Goal: Find contact information

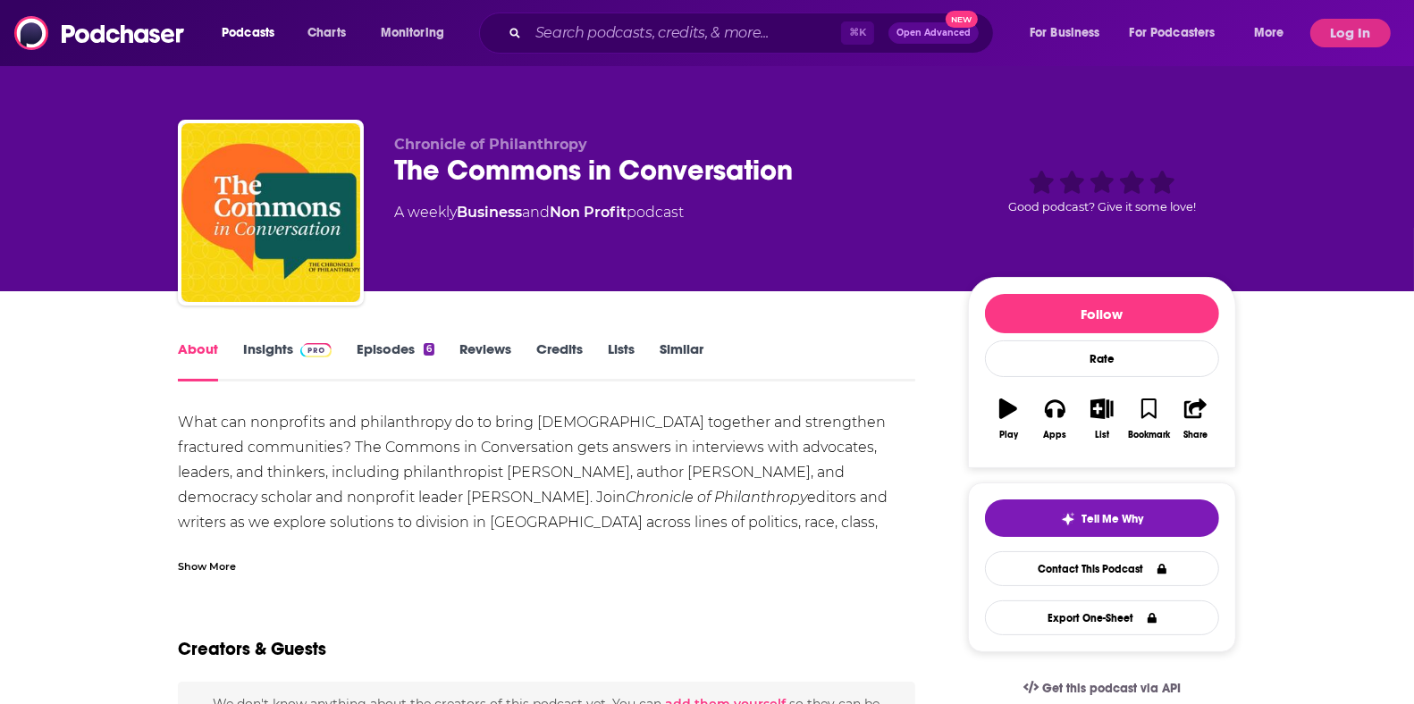
click at [1052, 565] on link "Contact This Podcast" at bounding box center [1102, 569] width 234 height 35
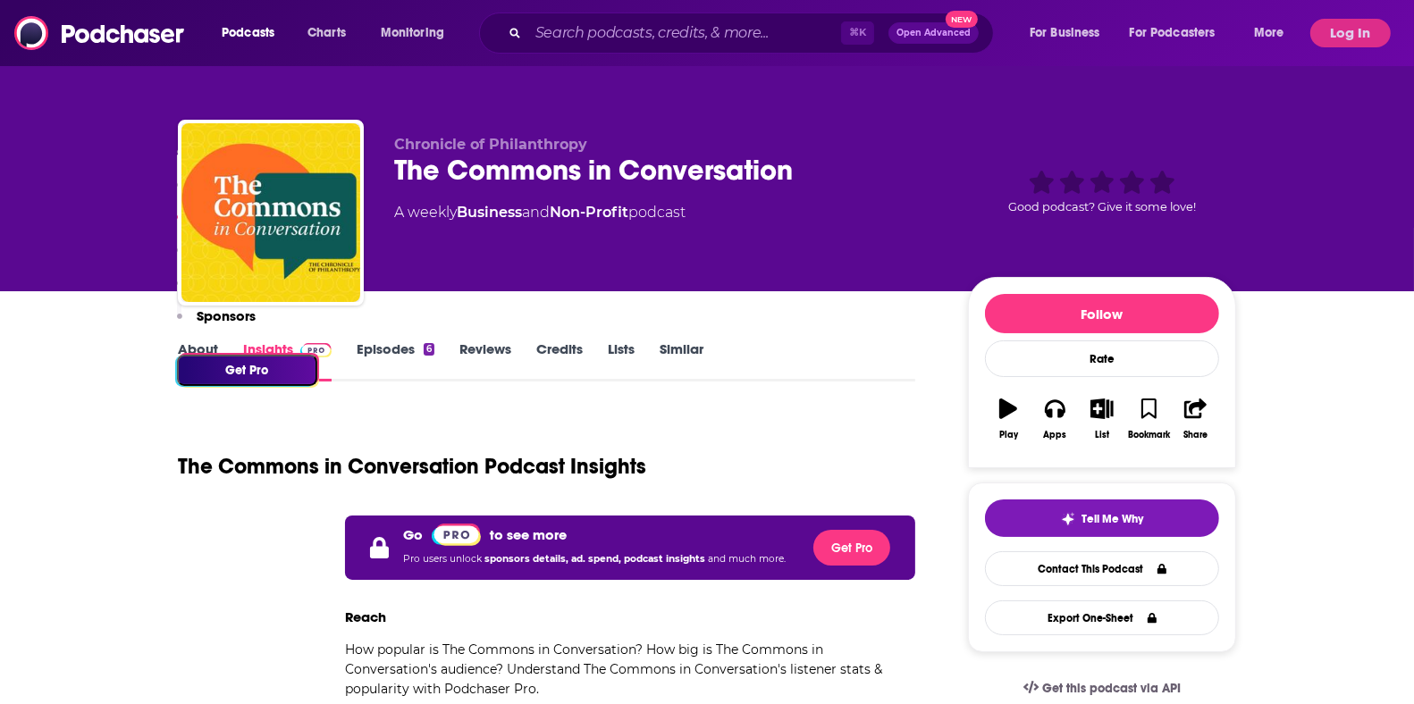
scroll to position [1228, 0]
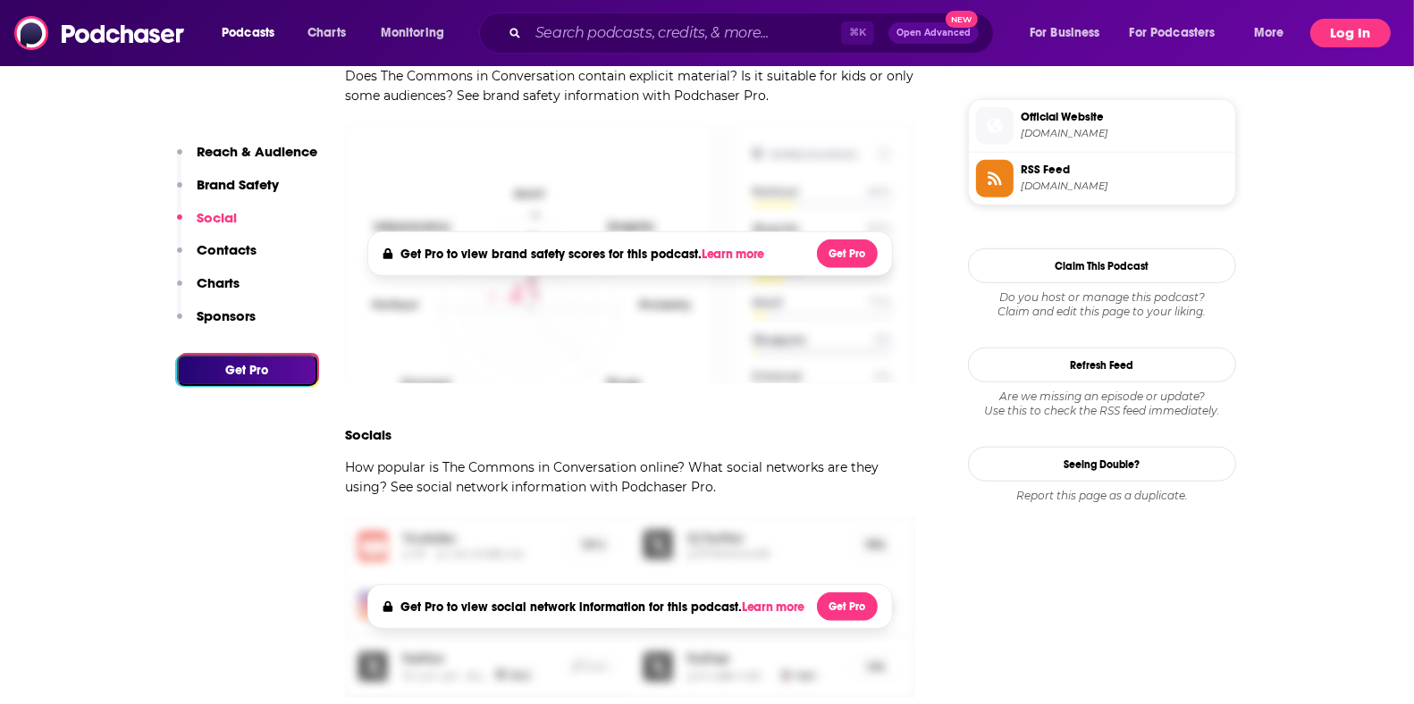
click at [1347, 38] on button "Log In" at bounding box center [1351, 33] width 80 height 29
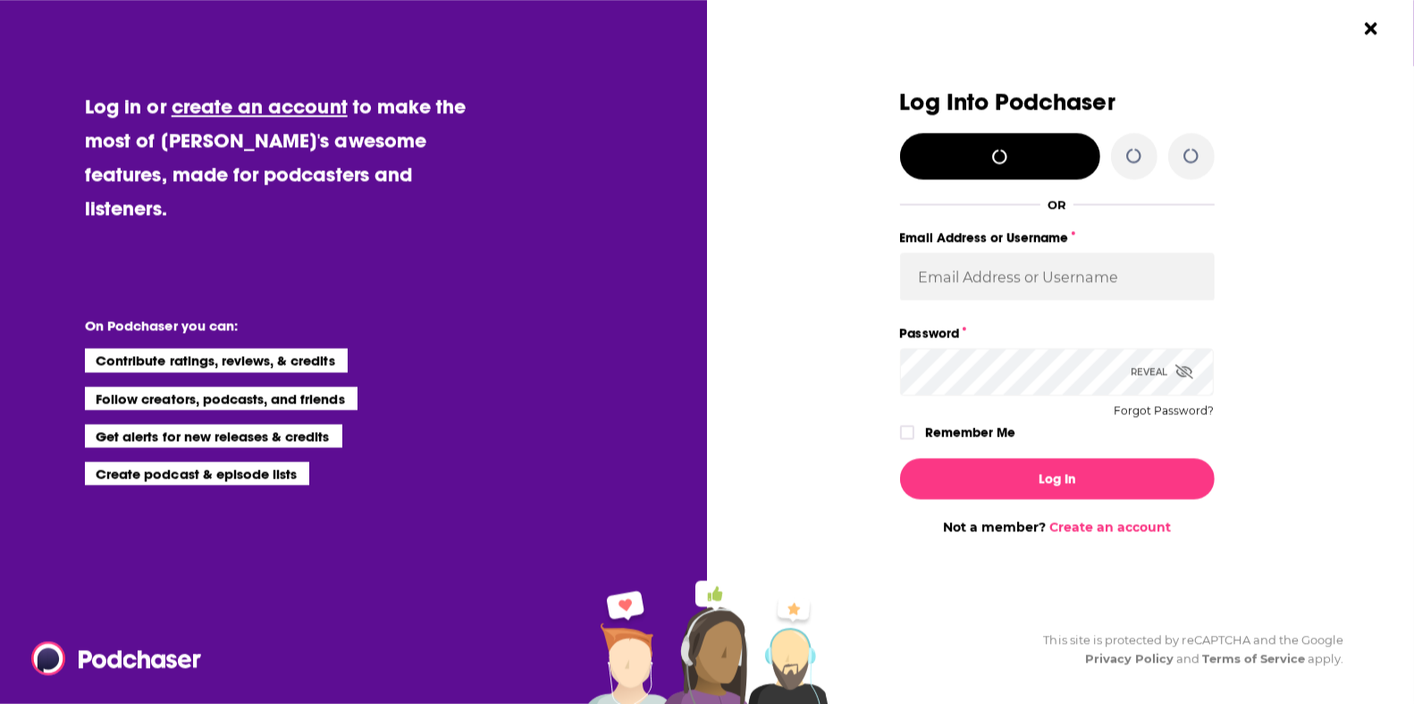
scroll to position [0, 0]
type input "jennarohl"
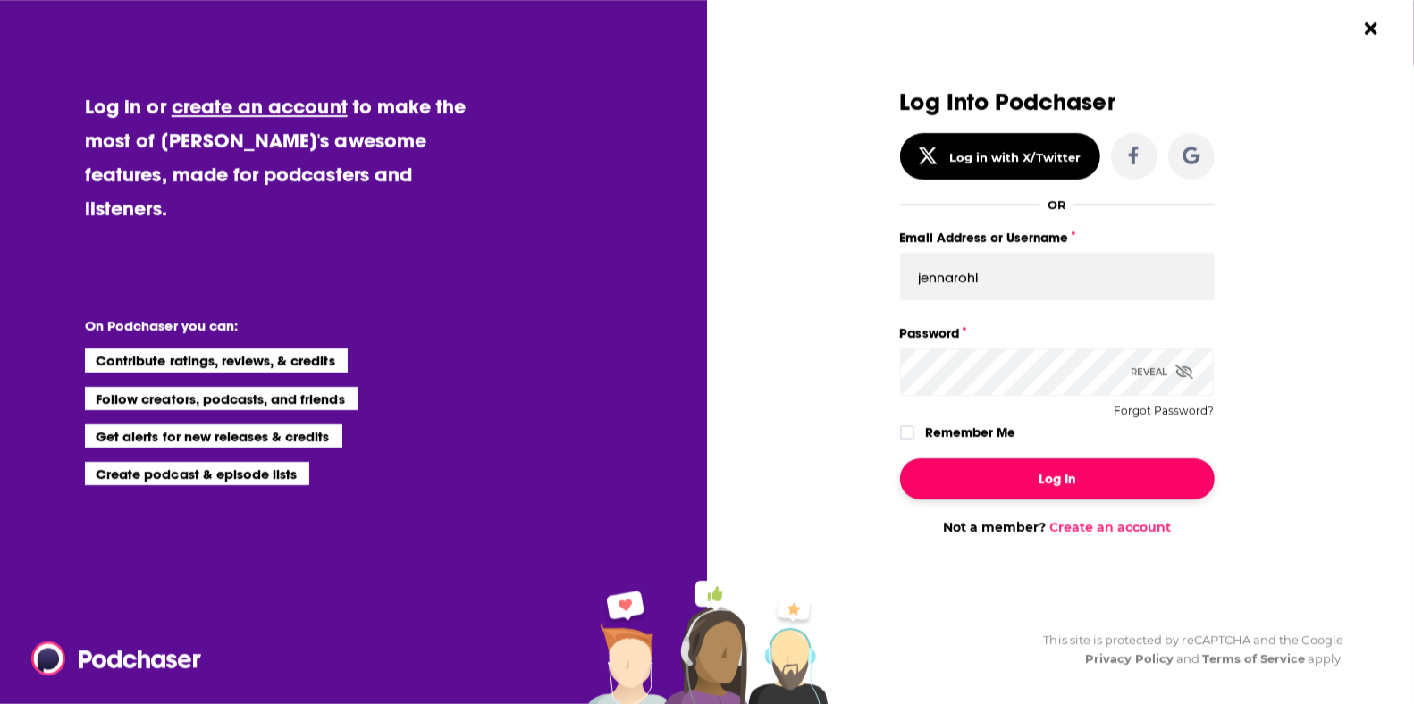
click at [975, 468] on button "Log In" at bounding box center [1057, 479] width 315 height 41
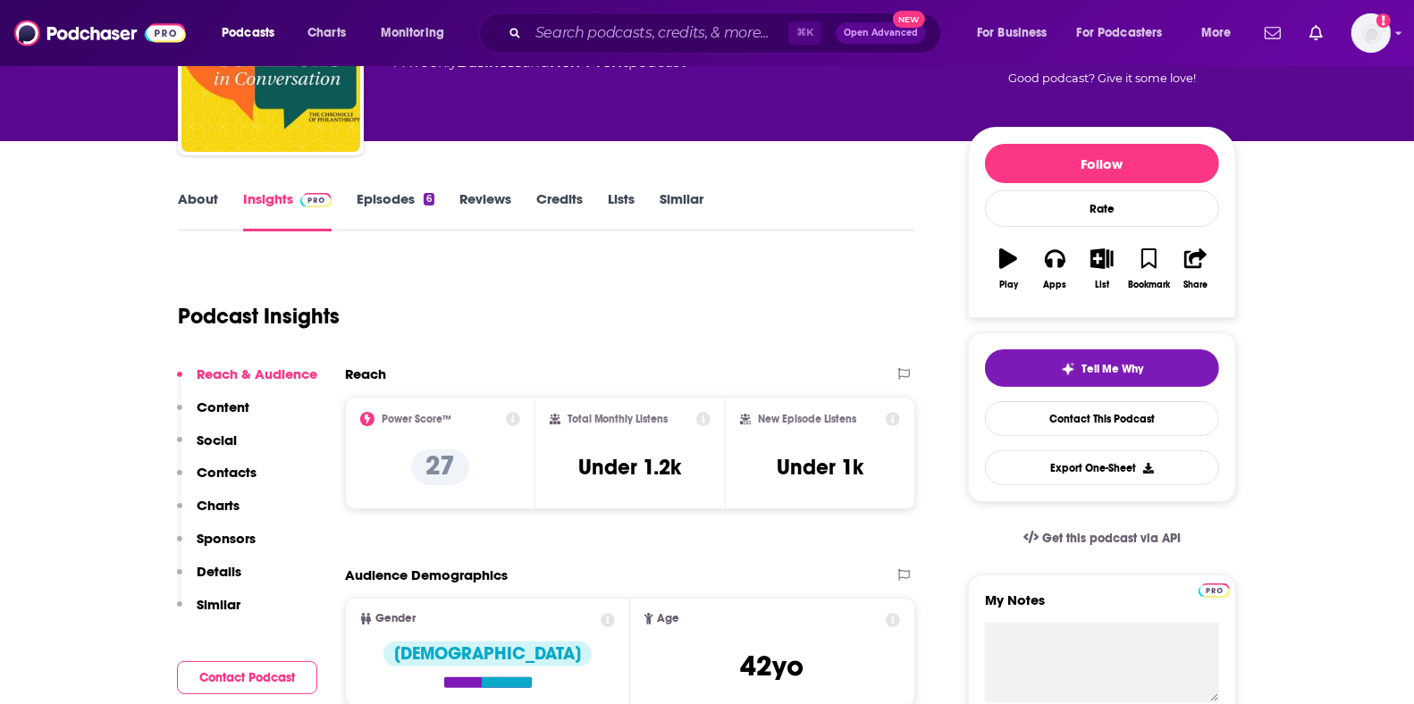
scroll to position [112, 0]
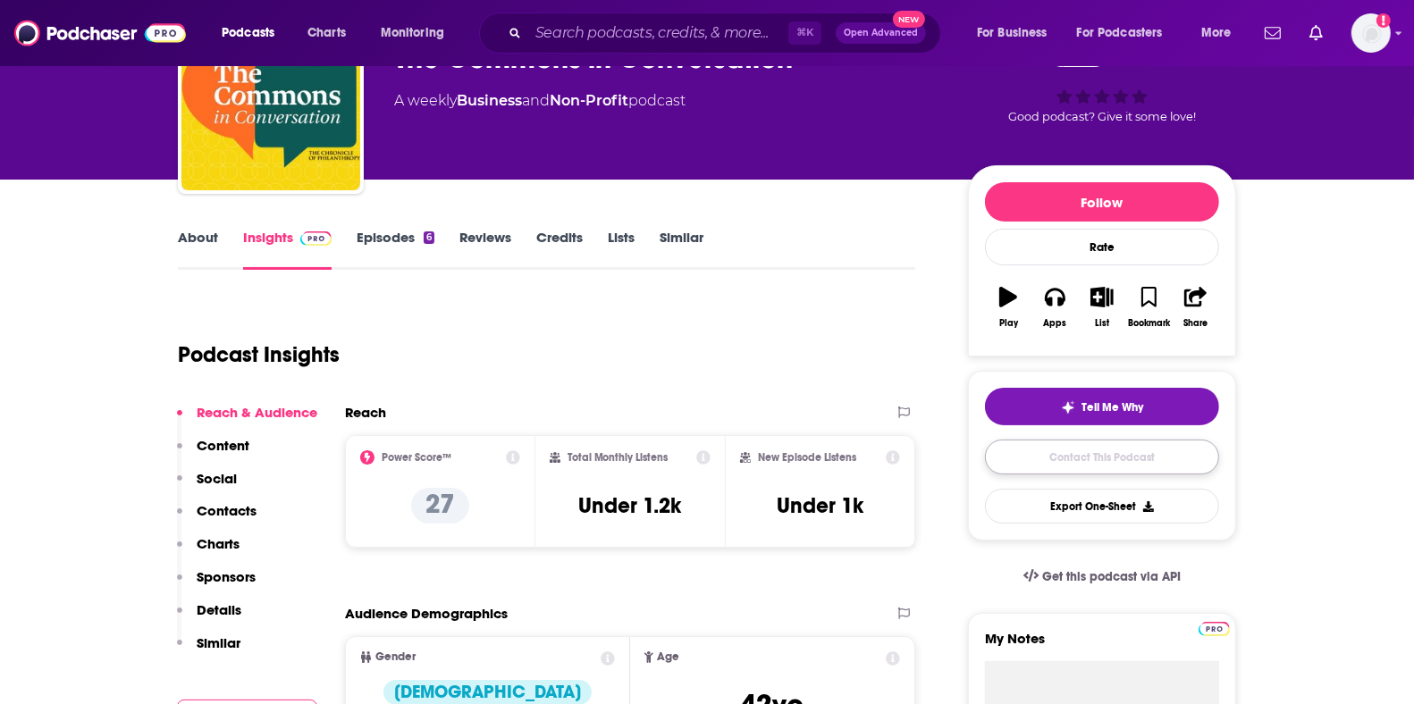
click at [1058, 453] on link "Contact This Podcast" at bounding box center [1102, 457] width 234 height 35
